Goal: Task Accomplishment & Management: Complete application form

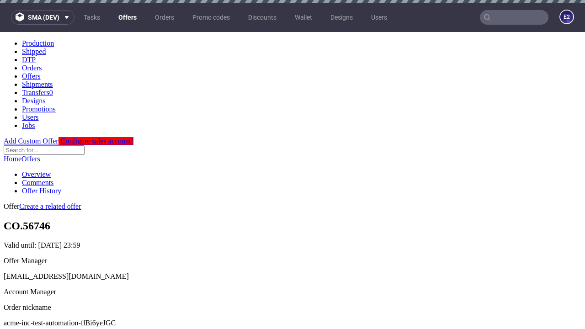
scroll to position [3, 0]
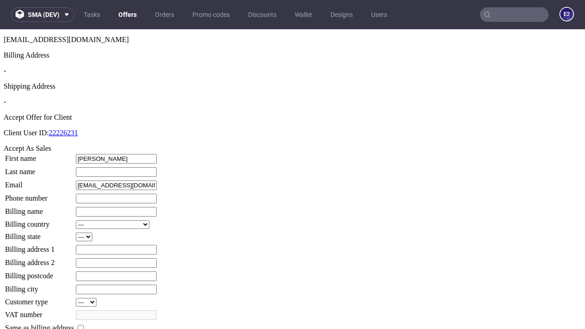
type input "Rhett"
type input "Von-Schowalter"
type input "1509813888"
type input "Katlynn_Stehr16"
select select "13"
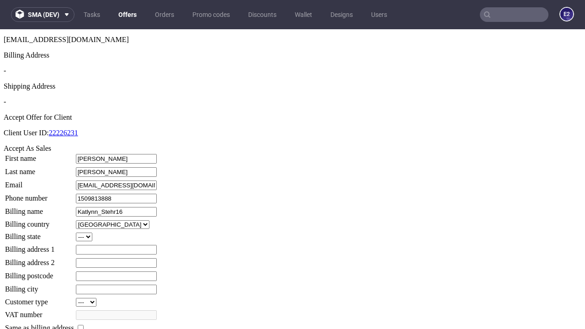
type input "Katlynn_Stehr16"
type input "99 McClure Grove"
select select "132"
type input "99 McClure Grove"
type input "TF74 4BE"
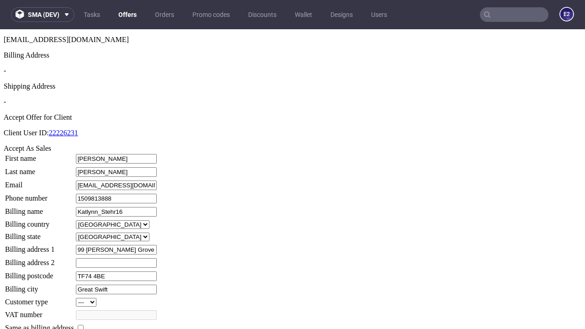
type input "Great Swift"
click at [84, 325] on input "checkbox" at bounding box center [81, 328] width 6 height 6
checkbox input "true"
type input "Katlynn_Stehr16"
select select "13"
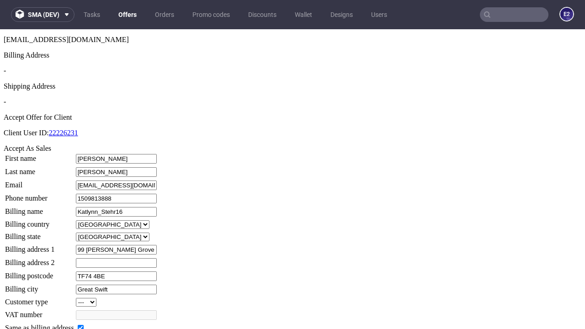
type input "99 McClure Grove"
type input "TF74 4BE"
type input "Great Swift"
select select "132"
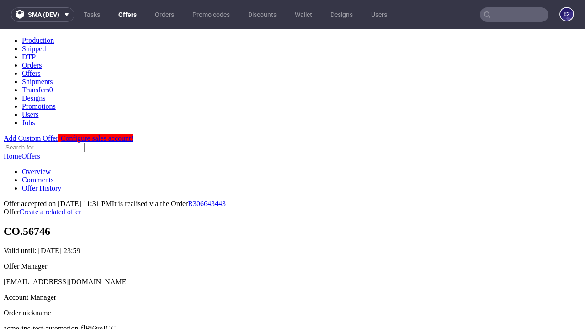
scroll to position [0, 0]
